Goal: Use online tool/utility

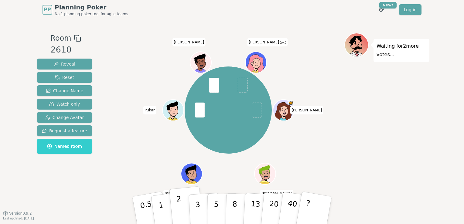
click at [181, 204] on button "2" at bounding box center [186, 210] width 35 height 48
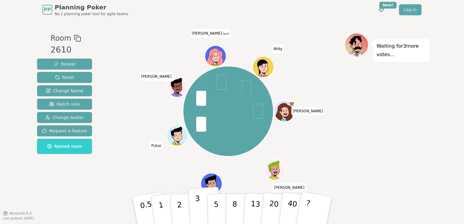
click at [197, 204] on p "3" at bounding box center [198, 210] width 7 height 33
click at [201, 207] on button "3" at bounding box center [204, 210] width 33 height 47
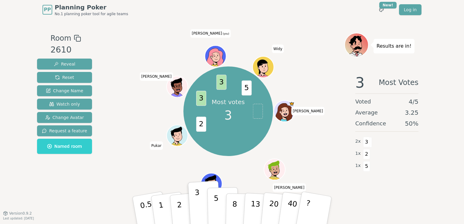
click at [216, 208] on p "5" at bounding box center [216, 210] width 5 height 33
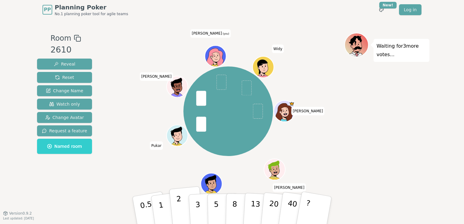
click at [176, 204] on button "2" at bounding box center [186, 210] width 35 height 48
click at [197, 213] on p "3" at bounding box center [198, 210] width 7 height 33
click at [214, 207] on p "5" at bounding box center [216, 210] width 5 height 33
click at [204, 205] on button "3" at bounding box center [204, 210] width 33 height 47
